Goal: Task Accomplishment & Management: Manage account settings

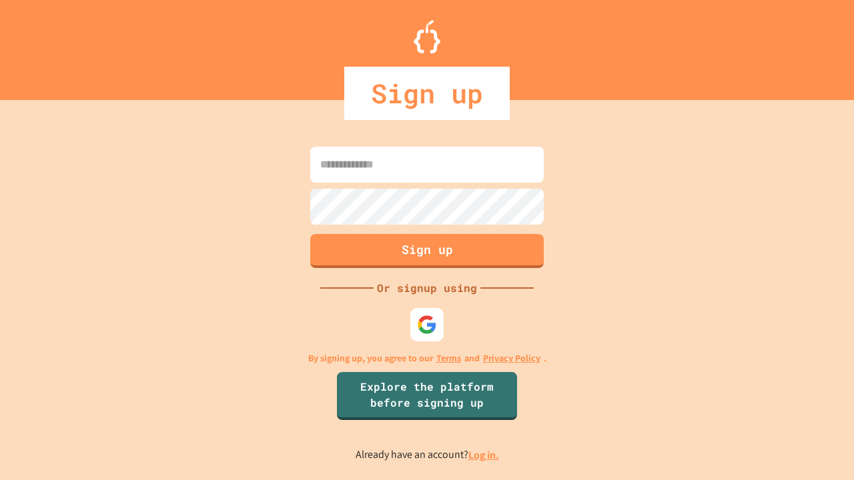
click at [484, 455] on link "Log in." at bounding box center [483, 455] width 31 height 14
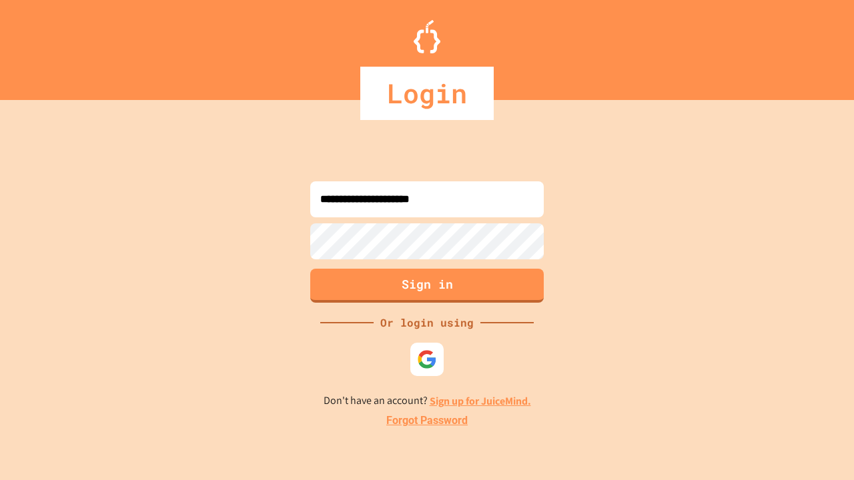
type input "**********"
